Goal: Find specific fact: Find specific fact

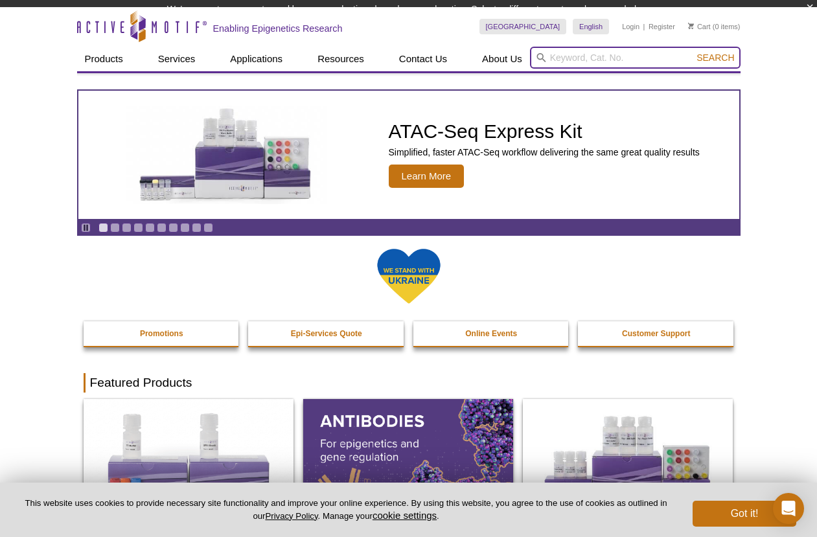
click at [600, 68] on div "Search" at bounding box center [635, 59] width 211 height 25
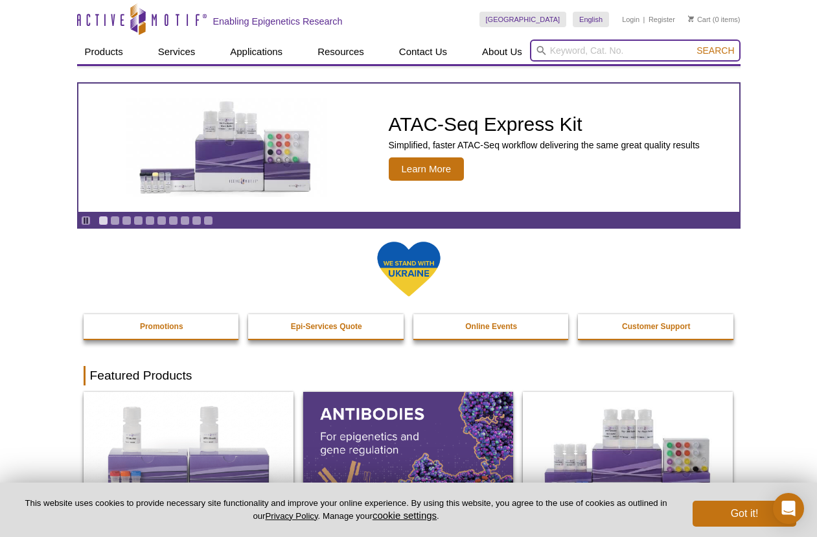
paste input "Active Motif 61017"
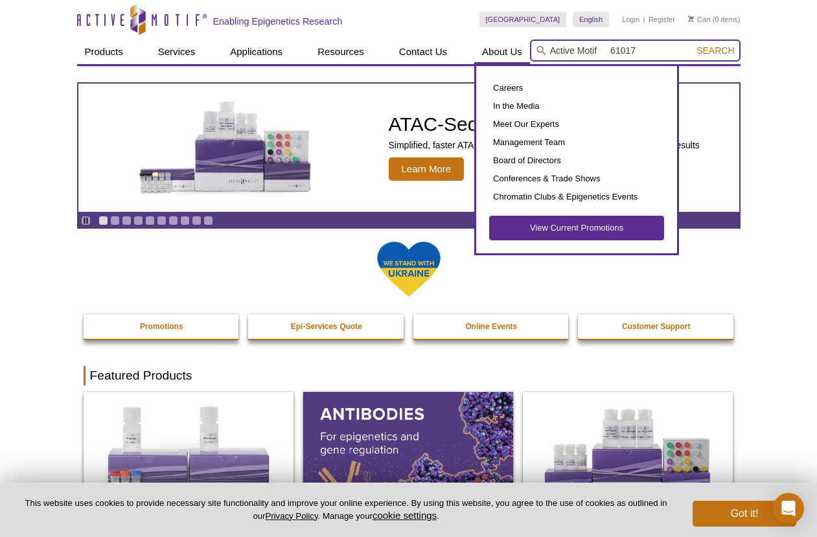
drag, startPoint x: 615, startPoint y: 52, endPoint x: 521, endPoint y: 52, distance: 94.0
click at [521, 52] on div "Products ChIP Assays ChIP Accessory Products ChIP Kits ChIP-Validated Antibodie…" at bounding box center [409, 52] width 664 height 25
type input "61017"
click at [693, 45] on button "Search" at bounding box center [715, 51] width 45 height 12
